Goal: Check status: Check status

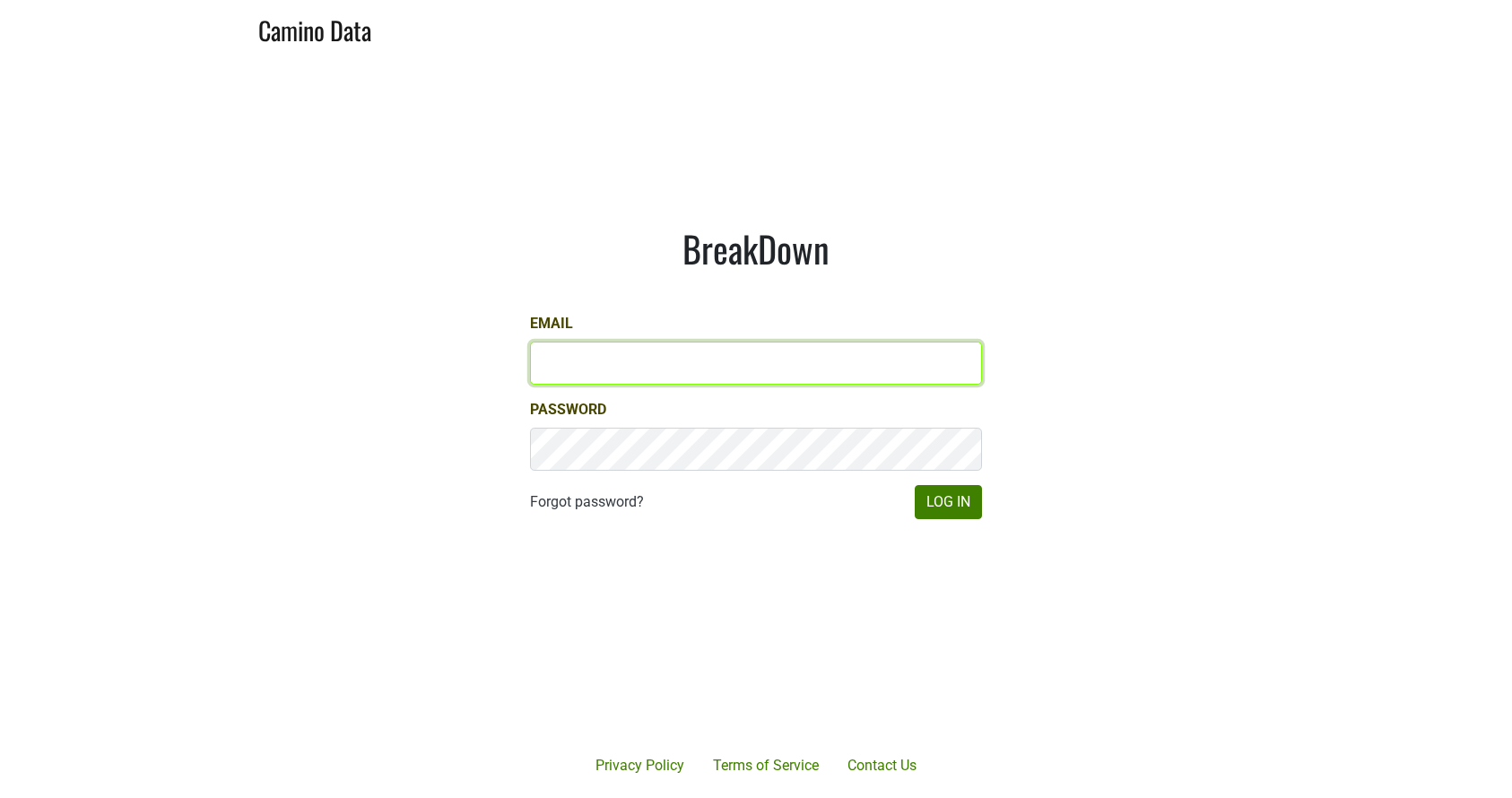
type input "kashy@ashesdiamonds.com"
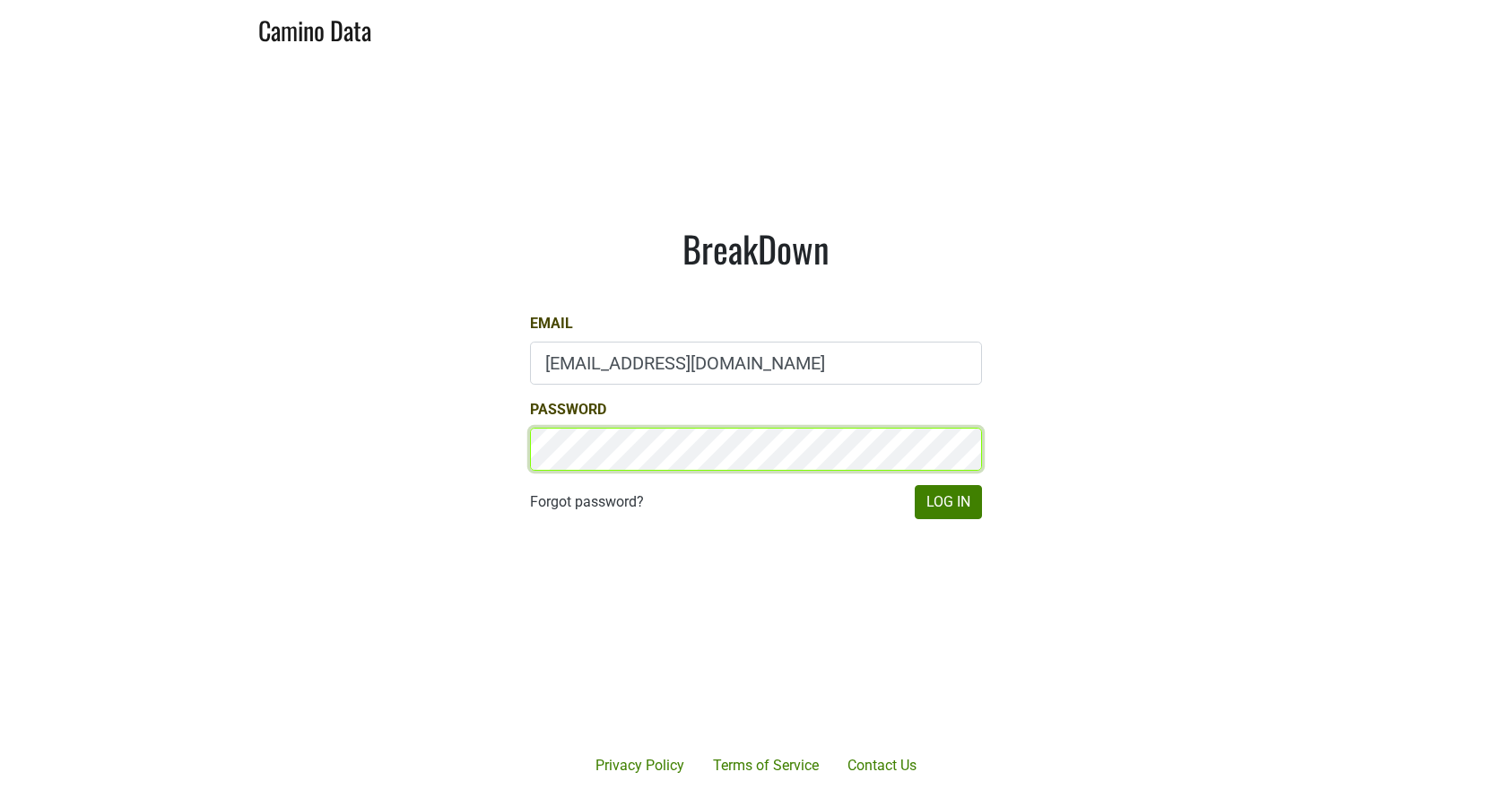
click at [948, 502] on button "Log In" at bounding box center [948, 502] width 67 height 34
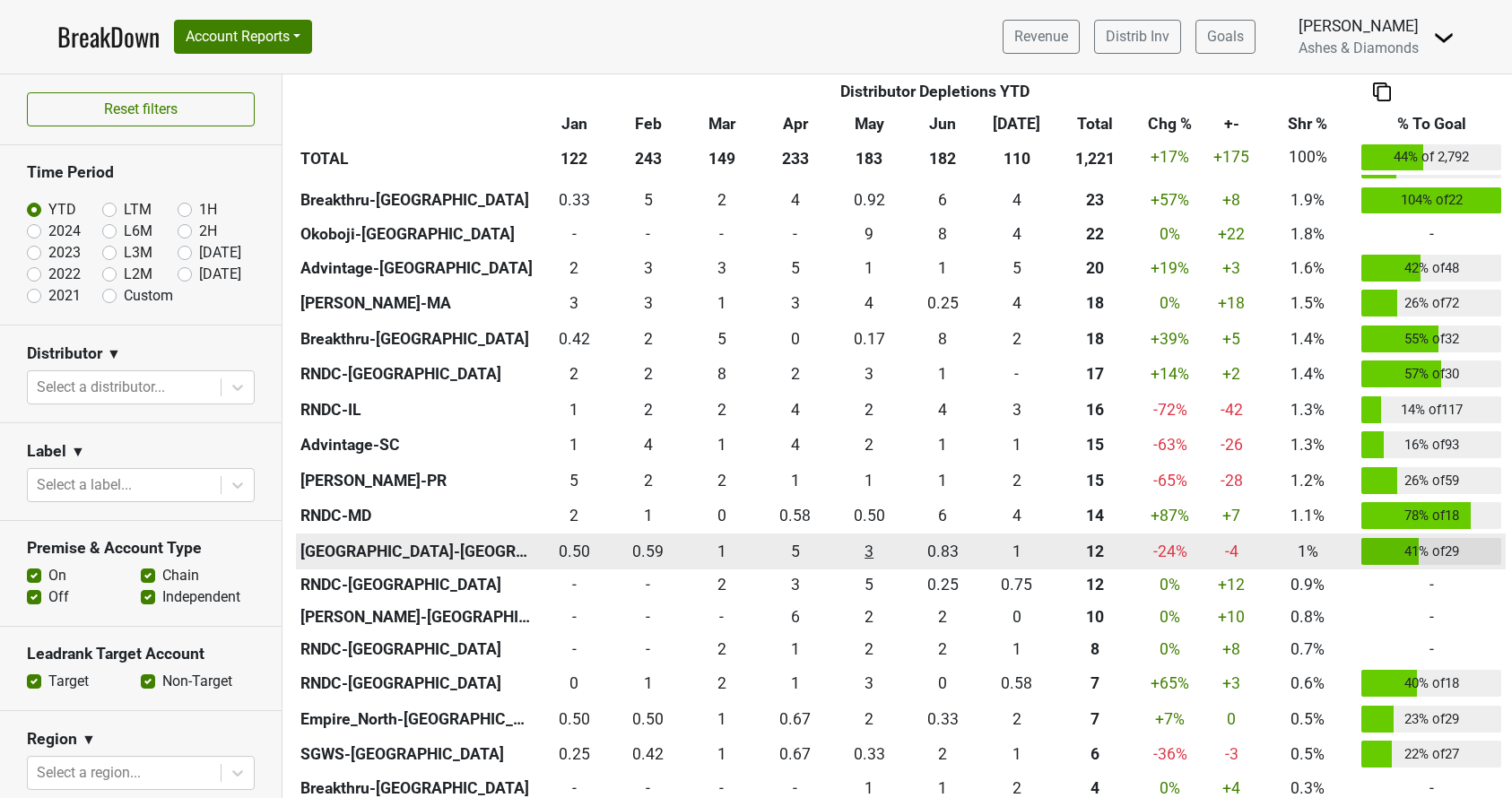
scroll to position [978, 0]
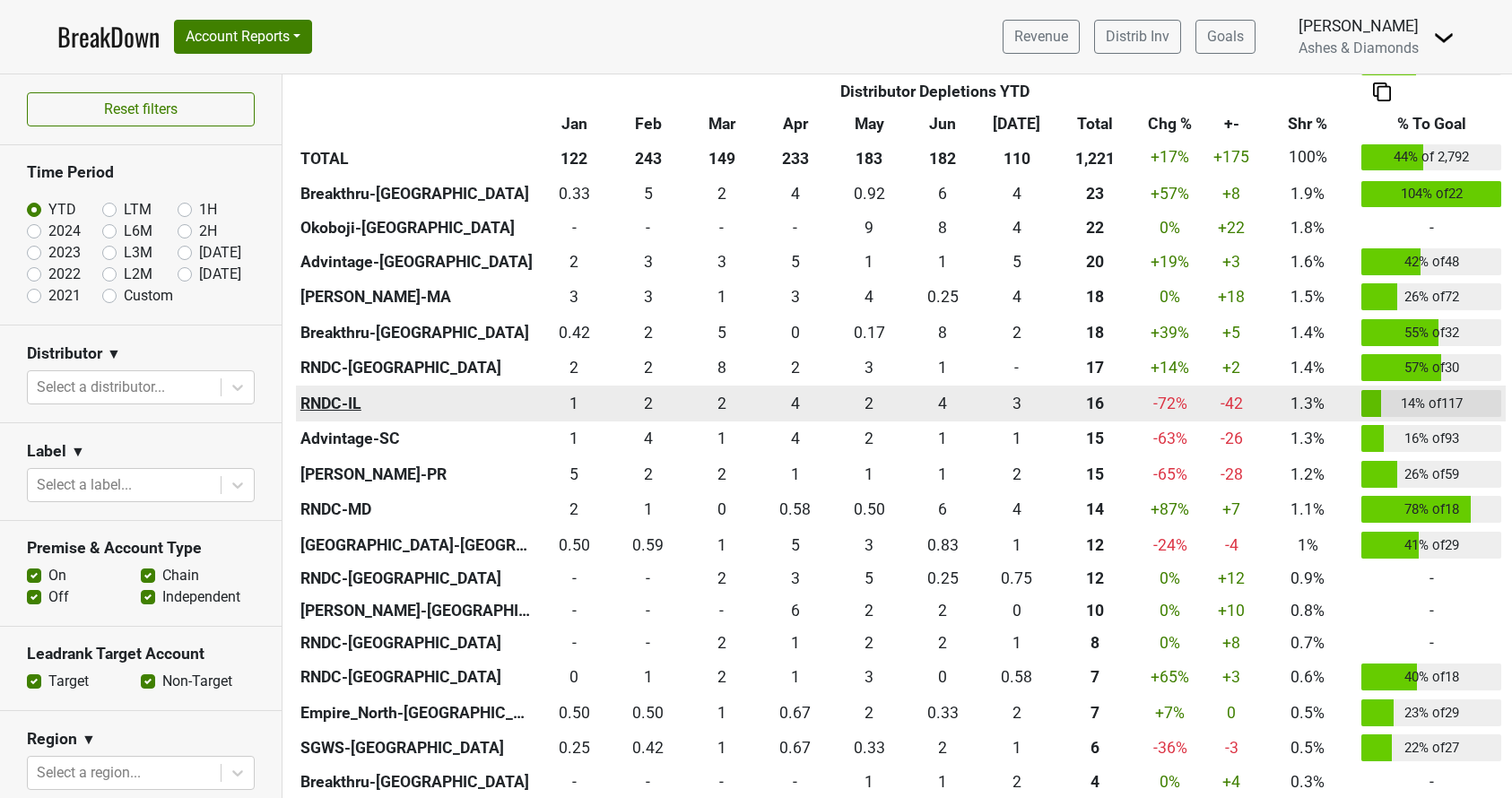
click at [337, 393] on th "RNDC-IL" at bounding box center [416, 404] width 241 height 35
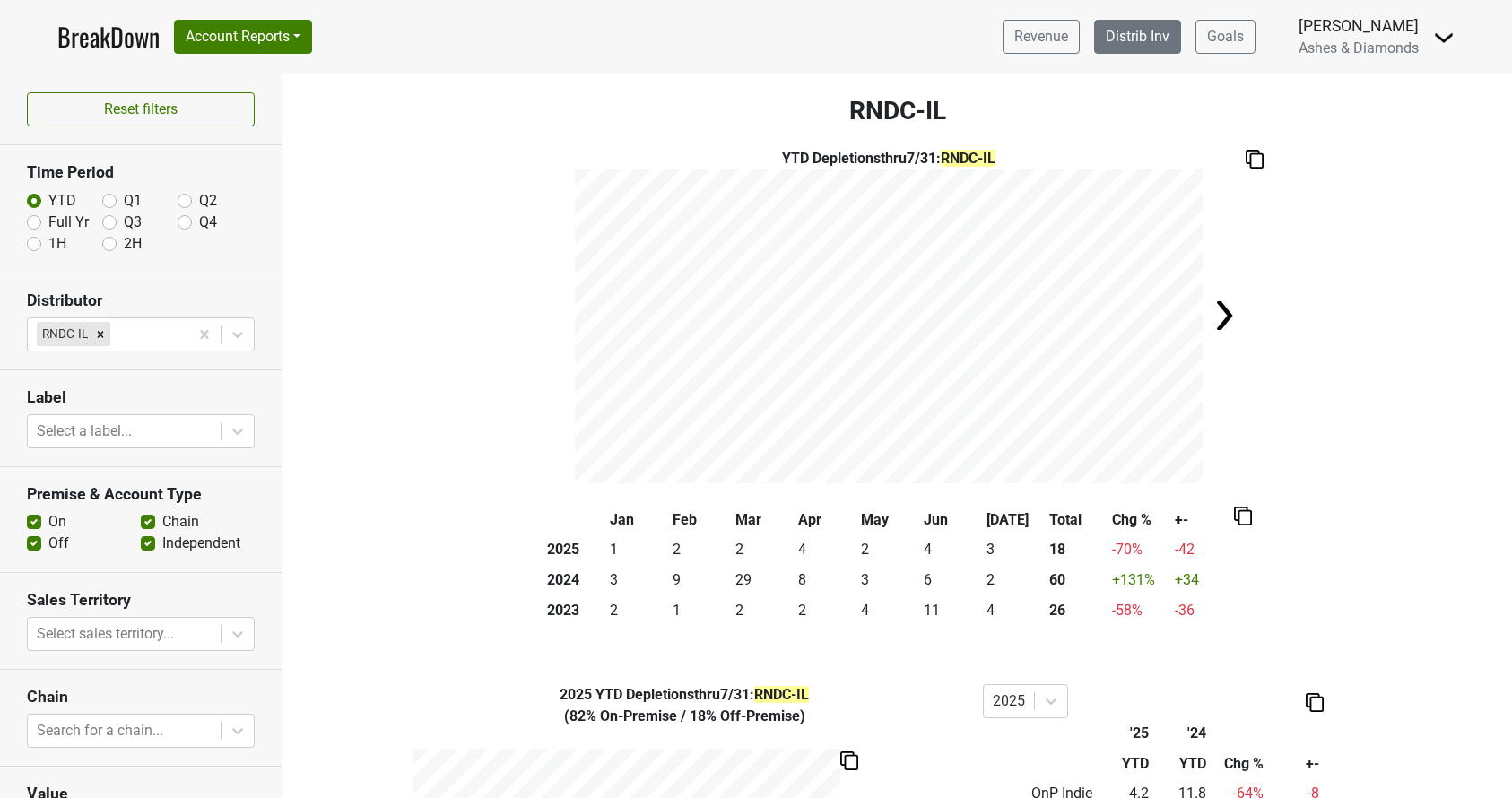
click at [1149, 34] on link "Distrib Inv" at bounding box center [1137, 36] width 87 height 34
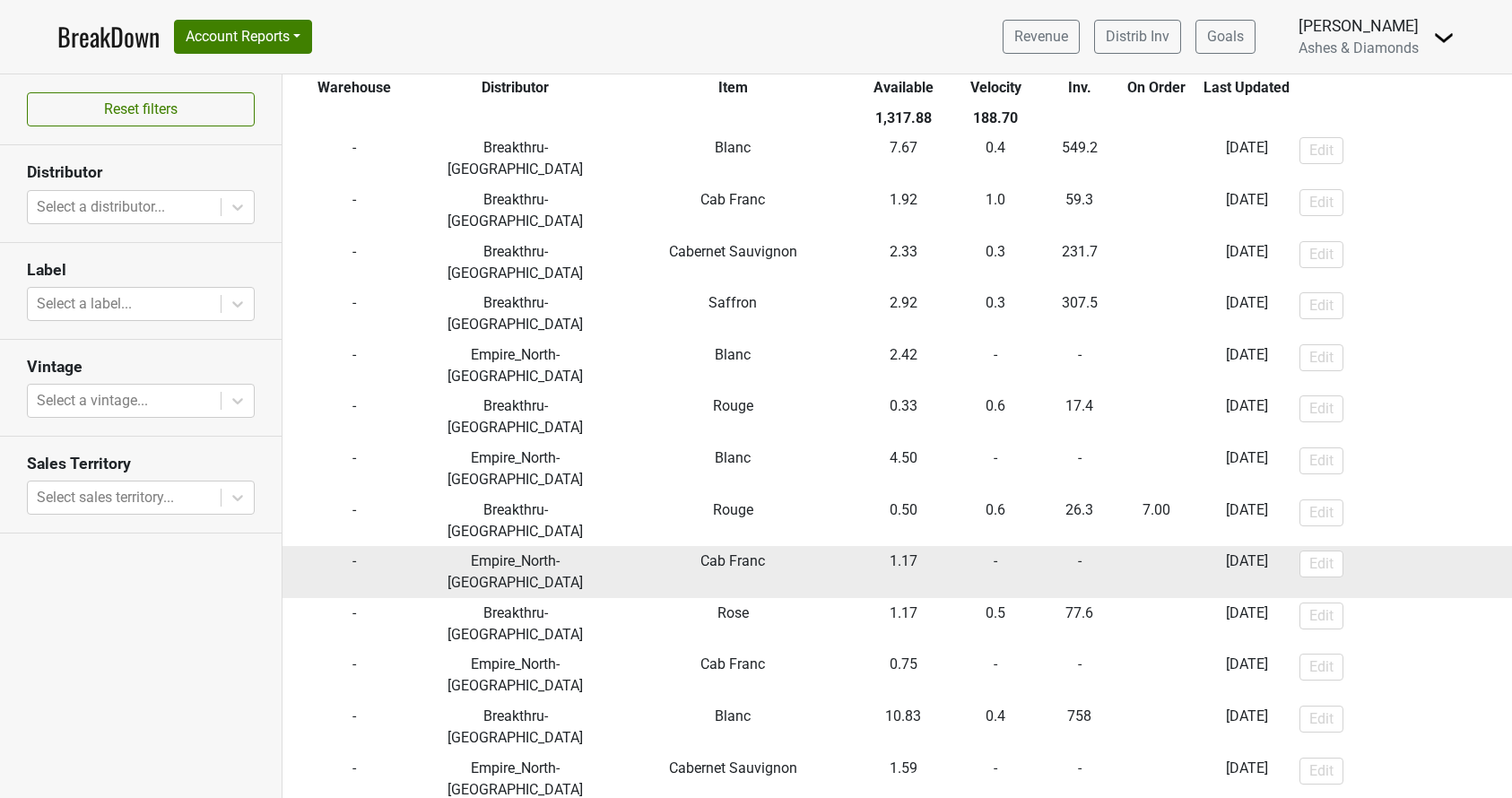
scroll to position [144, 0]
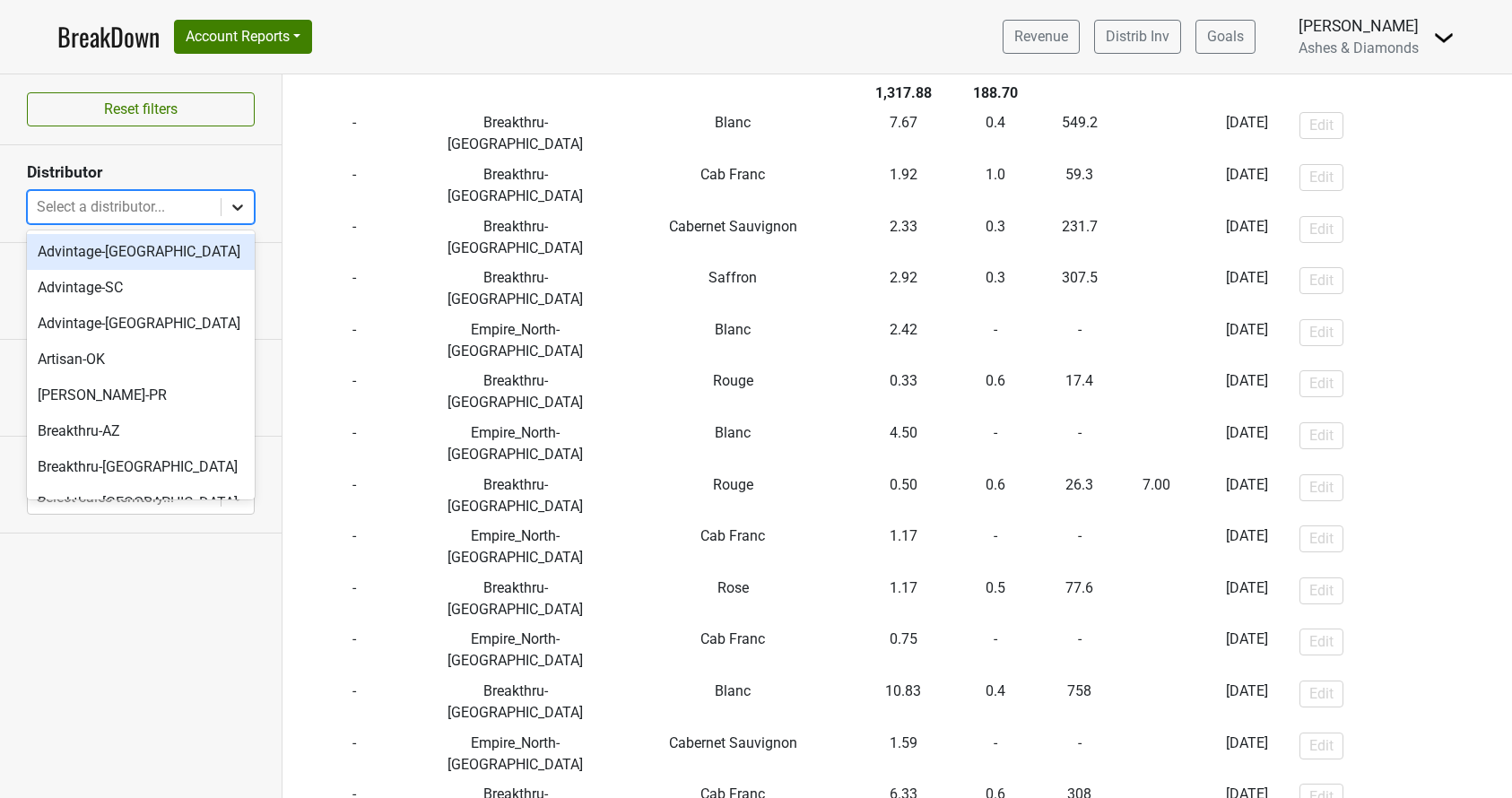
click at [238, 203] on icon at bounding box center [237, 207] width 18 height 18
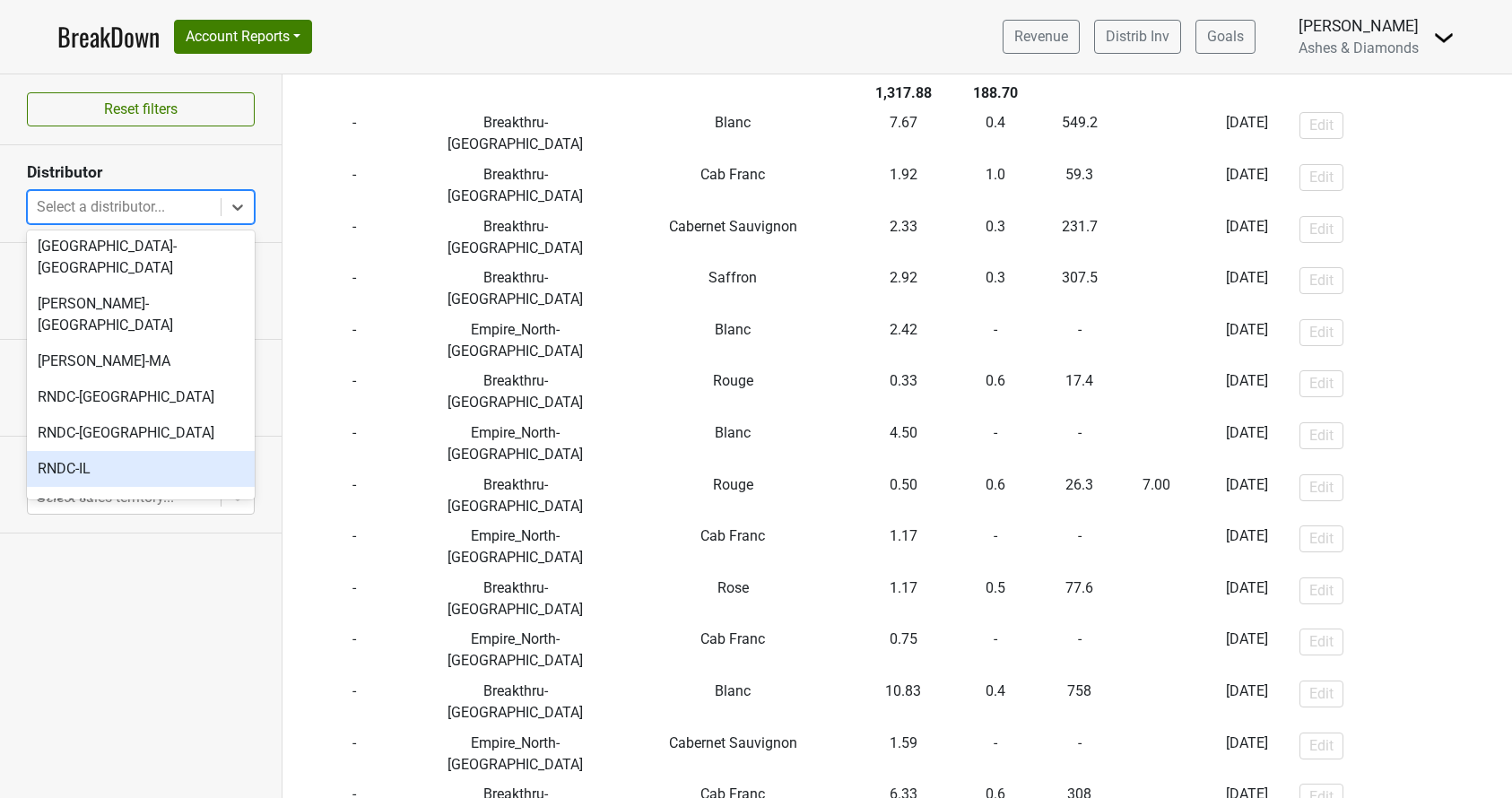
scroll to position [548, 0]
click at [104, 454] on div "RNDC-IL" at bounding box center [141, 472] width 227 height 35
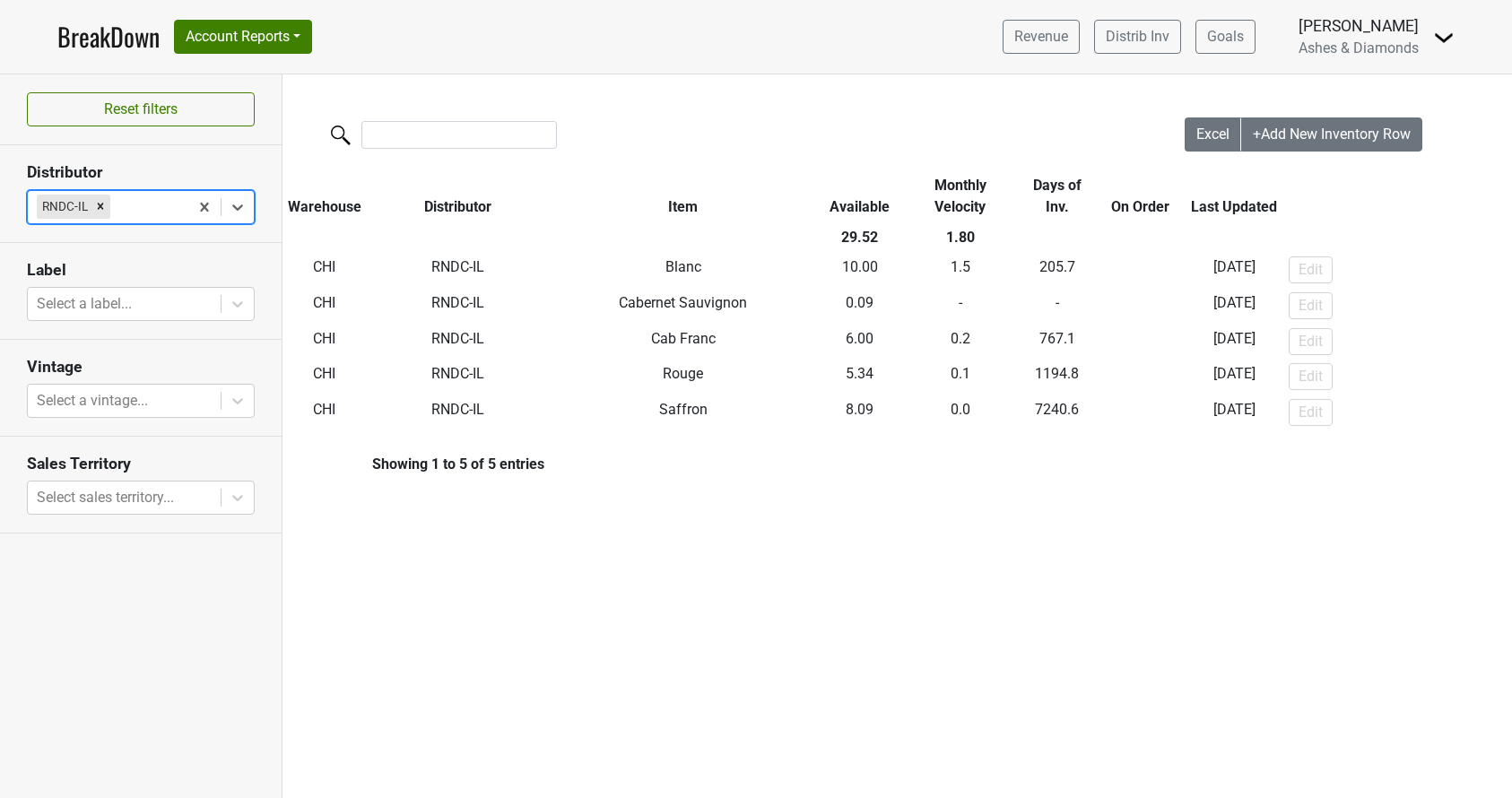
click at [95, 203] on icon "Remove RNDC-IL" at bounding box center [100, 206] width 12 height 12
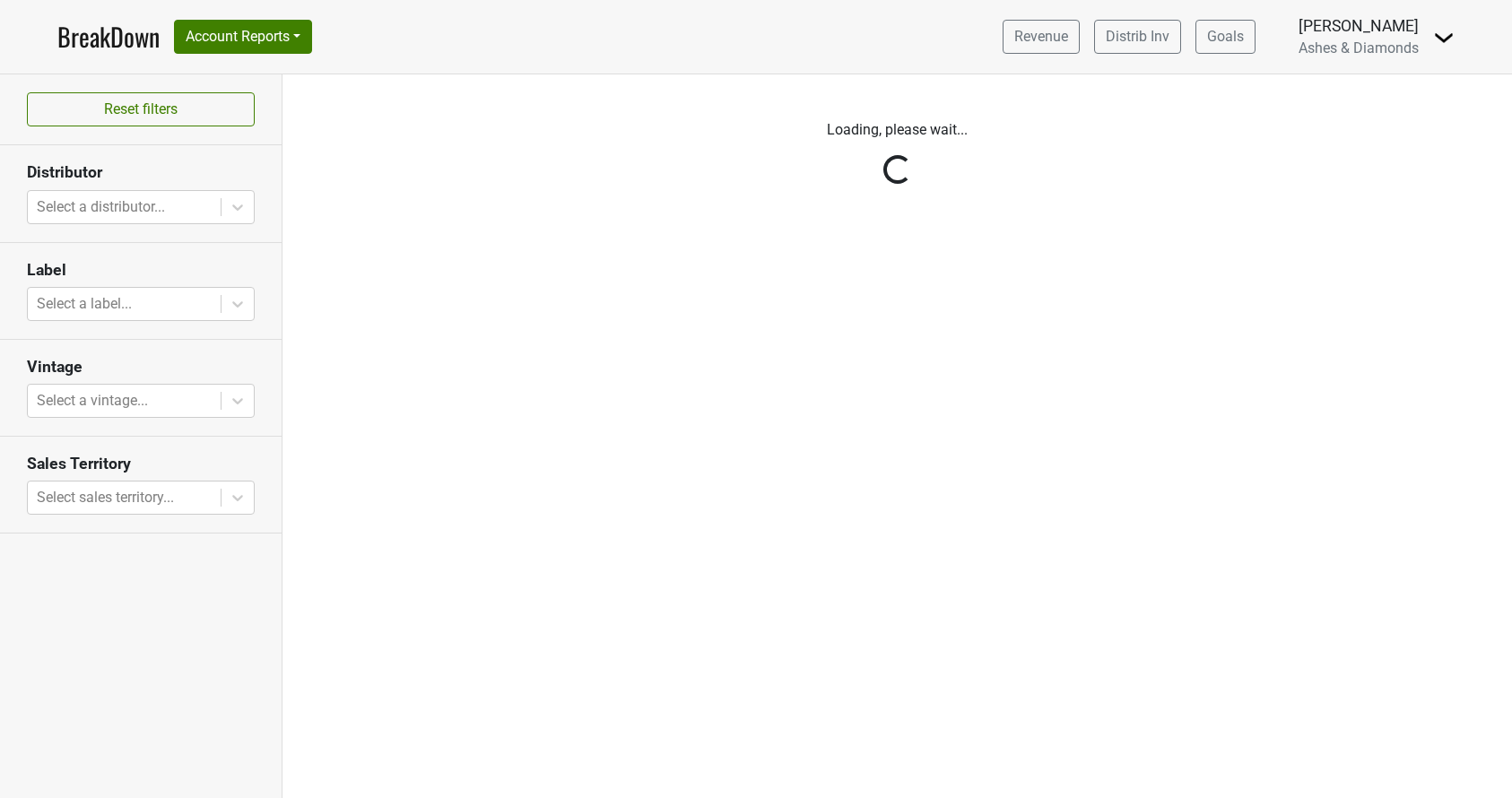
click at [104, 36] on link "BreakDown" at bounding box center [109, 36] width 103 height 37
